Goal: Information Seeking & Learning: Learn about a topic

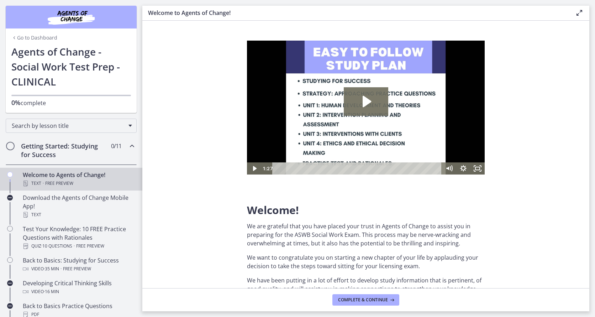
scroll to position [560, 0]
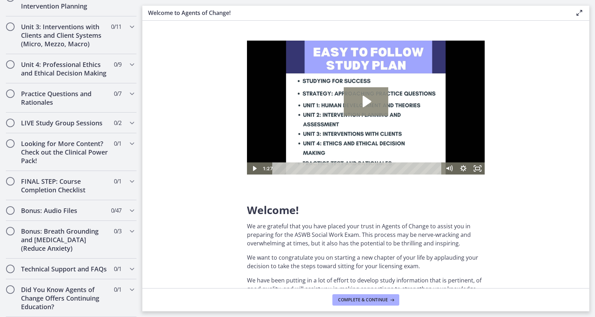
click at [372, 104] on icon "Play Video: c1o6hcmjueu5qasqsu00.mp4" at bounding box center [366, 101] width 45 height 28
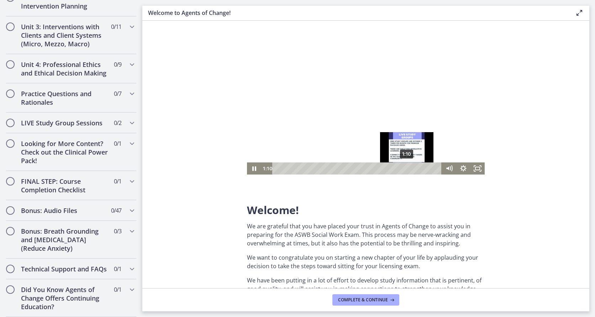
click at [405, 171] on div "1:10" at bounding box center [358, 168] width 161 height 12
drag, startPoint x: 406, startPoint y: 167, endPoint x: 397, endPoint y: 168, distance: 9.3
click at [397, 168] on div "Playbar" at bounding box center [398, 168] width 4 height 4
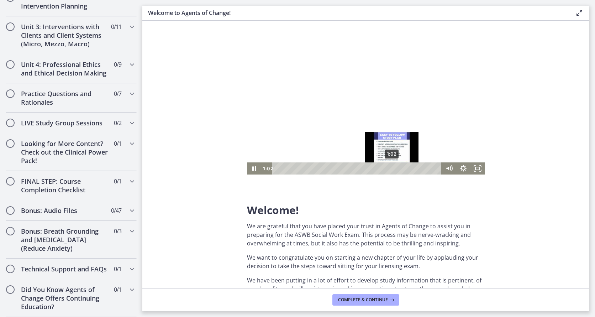
drag, startPoint x: 397, startPoint y: 168, endPoint x: 391, endPoint y: 169, distance: 6.2
click at [391, 169] on div "Playbar" at bounding box center [392, 168] width 4 height 4
drag, startPoint x: 397, startPoint y: 167, endPoint x: 387, endPoint y: 168, distance: 10.0
click at [389, 168] on div "Playbar" at bounding box center [391, 168] width 4 height 4
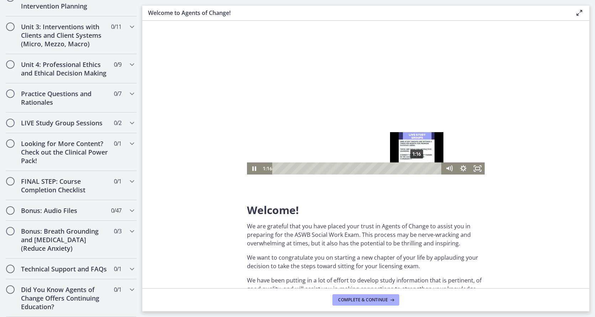
drag, startPoint x: 424, startPoint y: 168, endPoint x: 406, endPoint y: 168, distance: 17.8
click at [415, 168] on div "Playbar" at bounding box center [417, 168] width 4 height 4
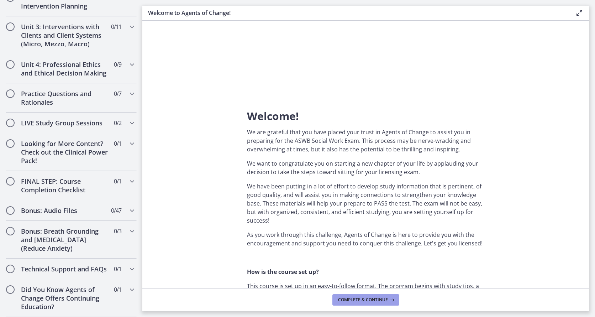
scroll to position [107, 0]
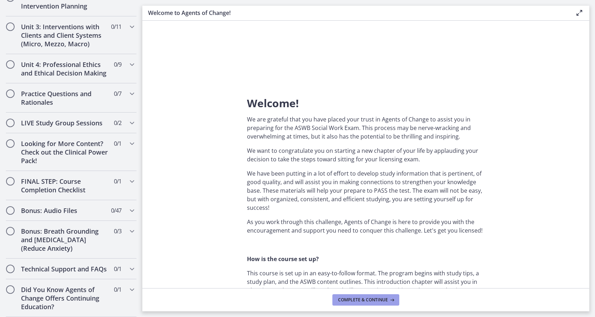
click at [377, 301] on span "Complete & continue" at bounding box center [363, 300] width 50 height 6
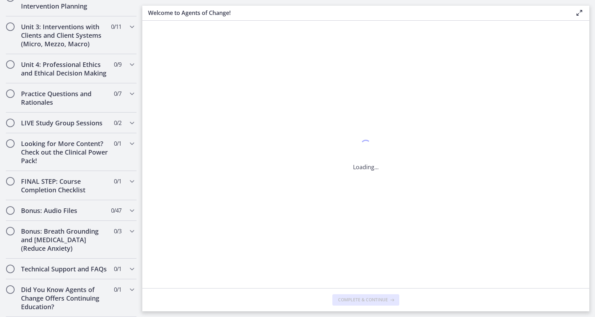
scroll to position [0, 0]
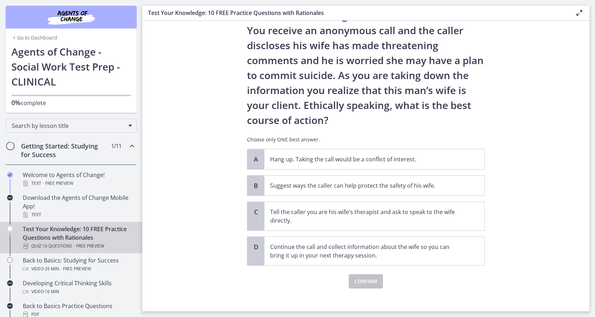
scroll to position [41, 0]
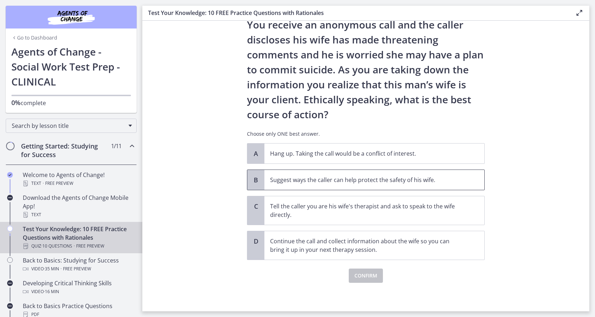
click at [366, 179] on p "Suggest ways the caller can help protect the safety of his wife." at bounding box center [367, 180] width 194 height 9
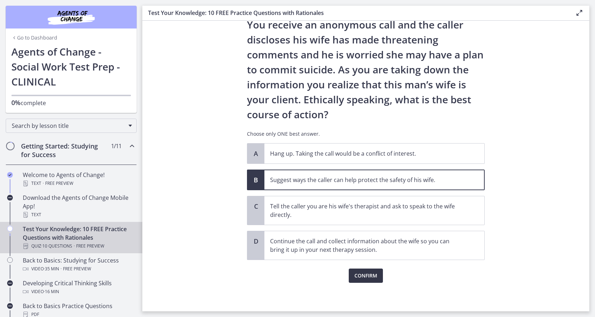
click at [356, 274] on span "Confirm" at bounding box center [366, 275] width 23 height 9
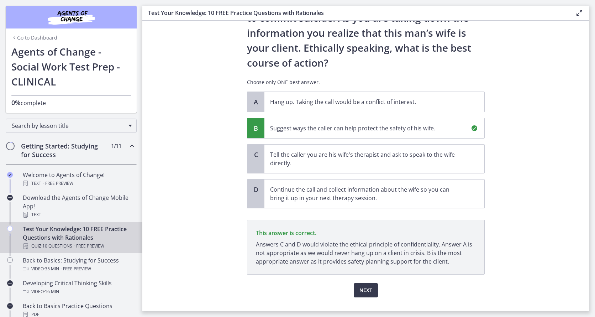
scroll to position [108, 0]
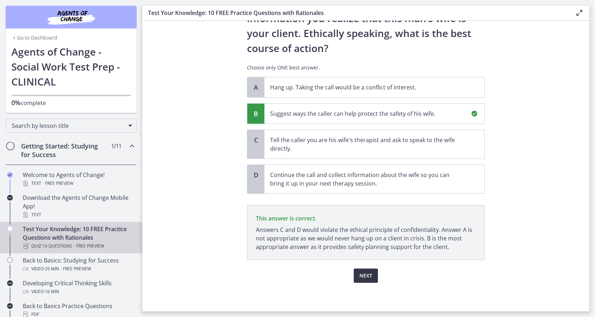
click at [365, 274] on span "Next" at bounding box center [366, 275] width 13 height 9
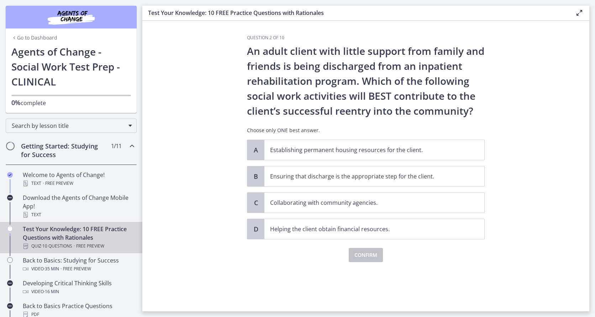
scroll to position [0, 0]
click at [348, 177] on p "Ensuring that discharge is the appropriate step for the client." at bounding box center [367, 176] width 194 height 9
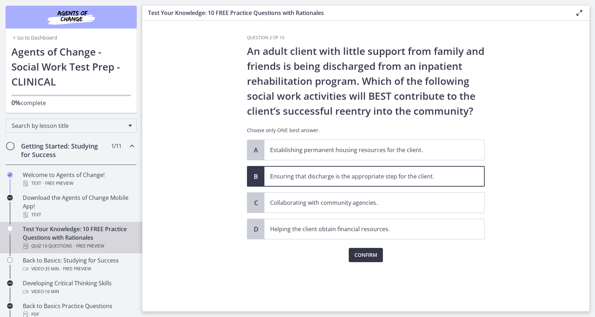
click at [361, 254] on span "Confirm" at bounding box center [366, 255] width 23 height 9
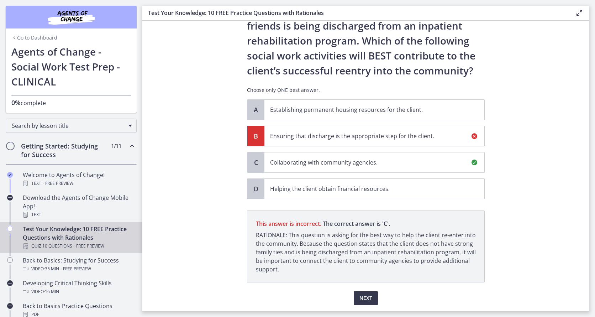
scroll to position [63, 0]
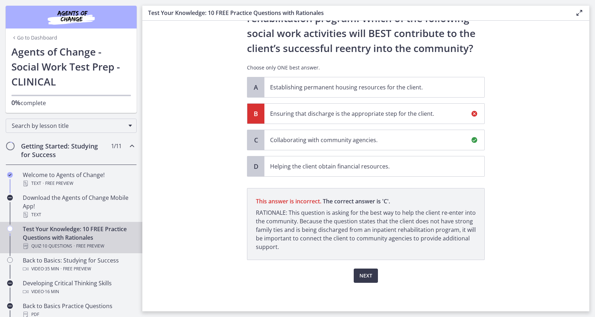
click at [296, 141] on p "Collaborating with community agencies." at bounding box center [367, 140] width 194 height 9
click at [365, 276] on span "Next" at bounding box center [366, 275] width 13 height 9
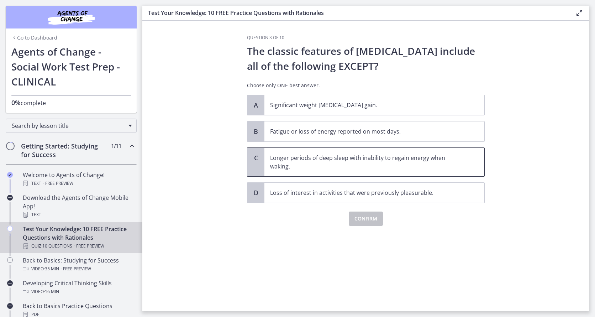
click at [333, 170] on p "Longer periods of deep sleep with inability to regain energy when waking." at bounding box center [367, 161] width 194 height 17
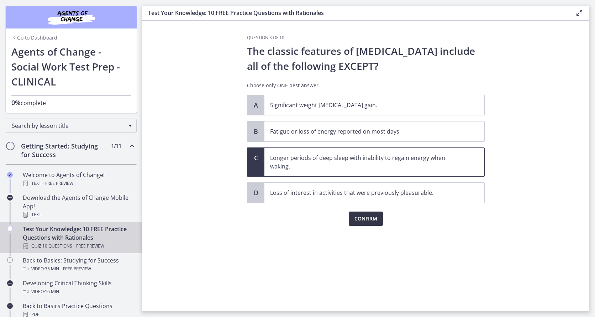
click at [365, 218] on span "Confirm" at bounding box center [366, 218] width 23 height 9
